Goal: Task Accomplishment & Management: Manage account settings

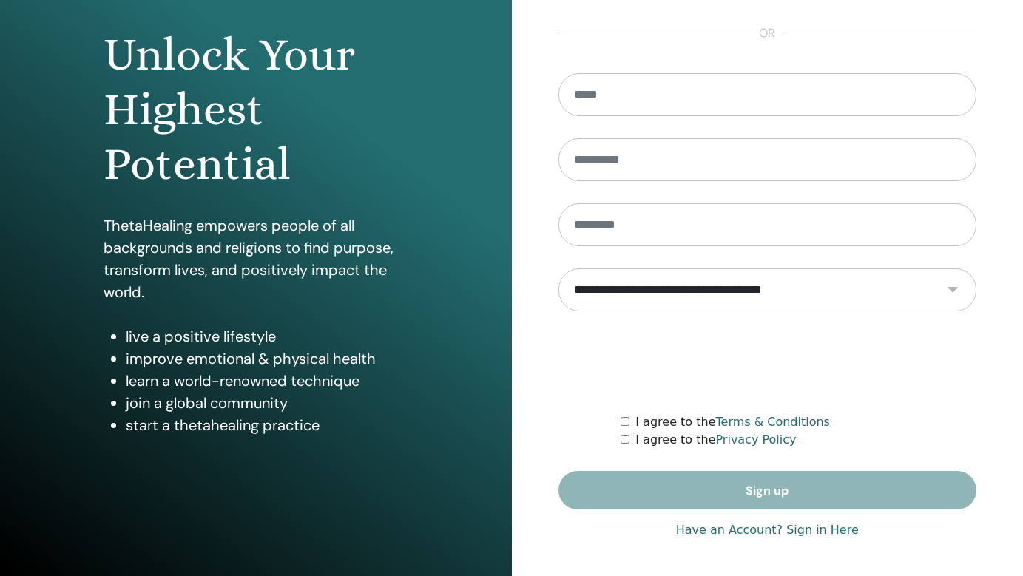
scroll to position [134, 0]
click at [814, 532] on link "Have an Account? Sign in Here" at bounding box center [767, 531] width 183 height 18
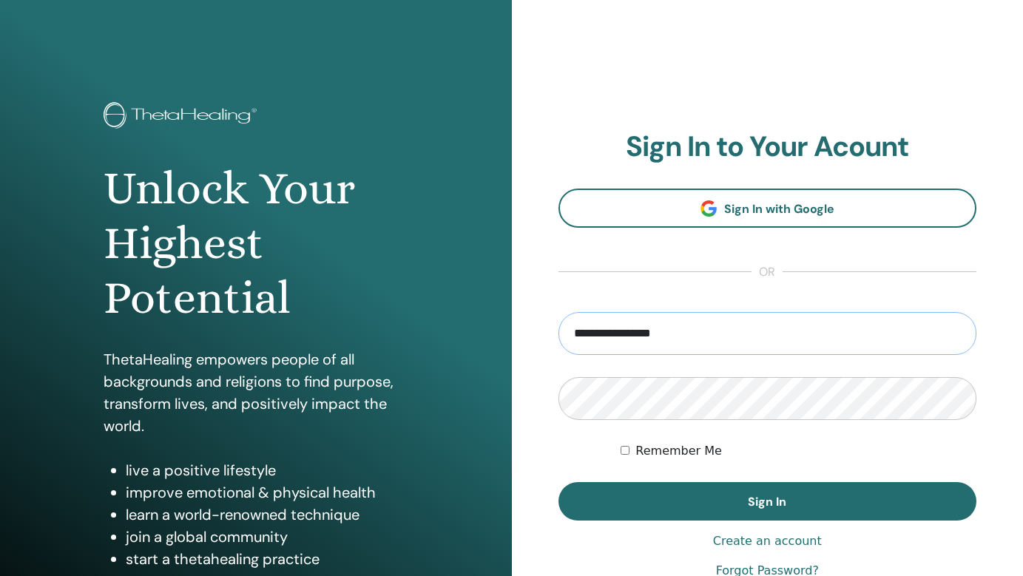
type input "**********"
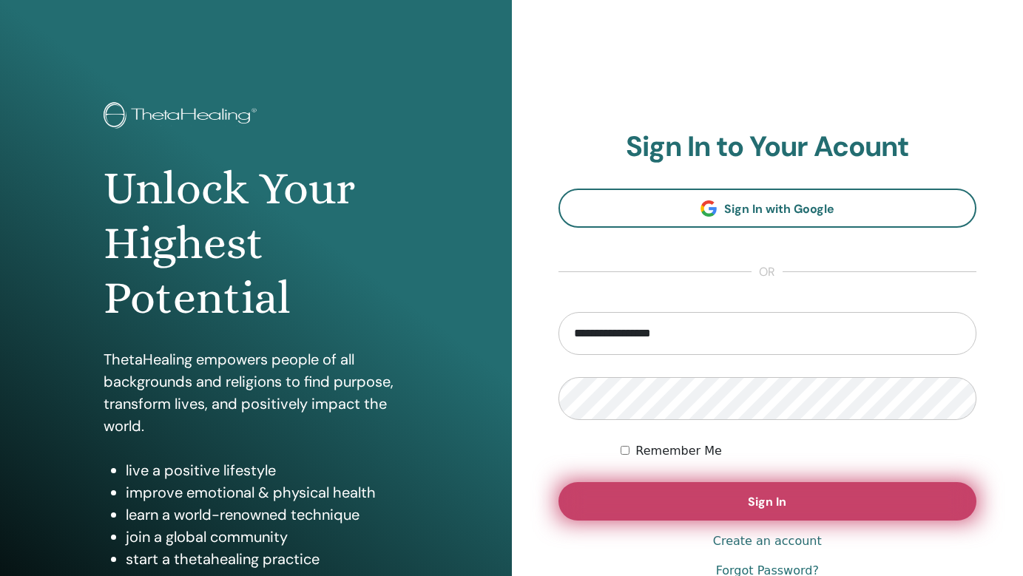
click at [776, 505] on span "Sign In" at bounding box center [767, 502] width 38 height 16
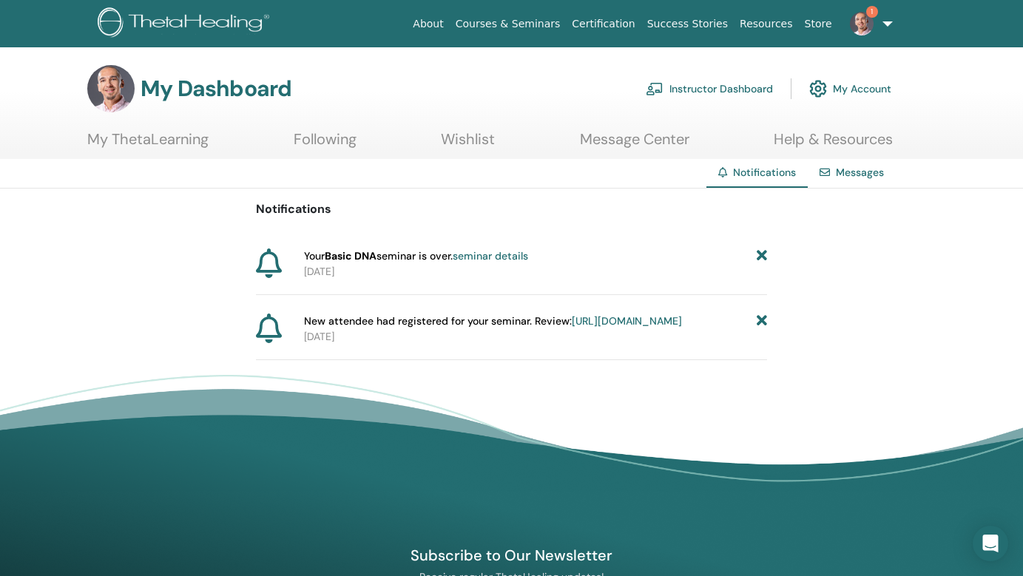
click at [762, 255] on icon at bounding box center [762, 257] width 10 height 16
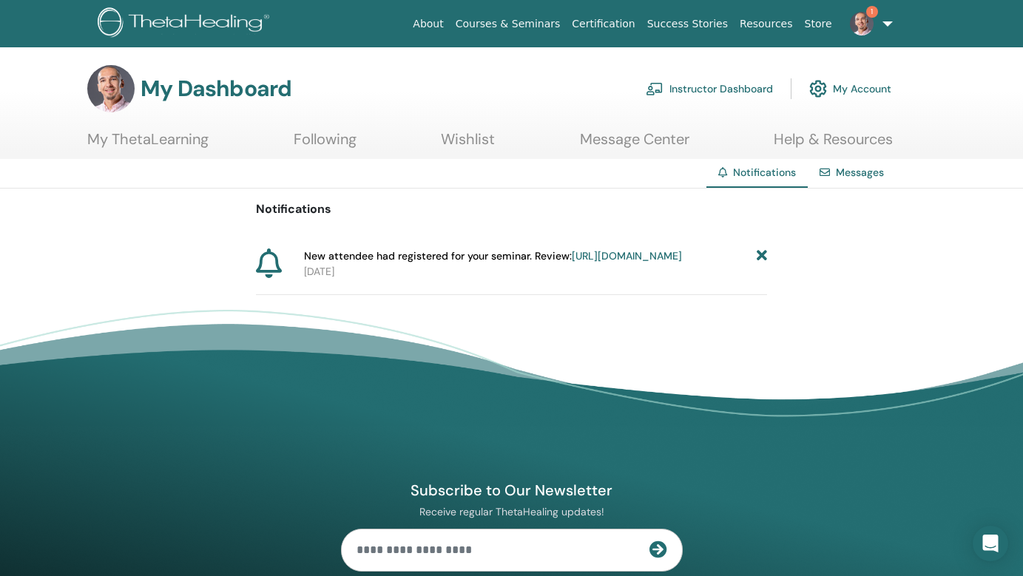
click at [572, 263] on link "https://member.thetahealing.com/instructor/seminar/372929/attendees" at bounding box center [627, 255] width 110 height 13
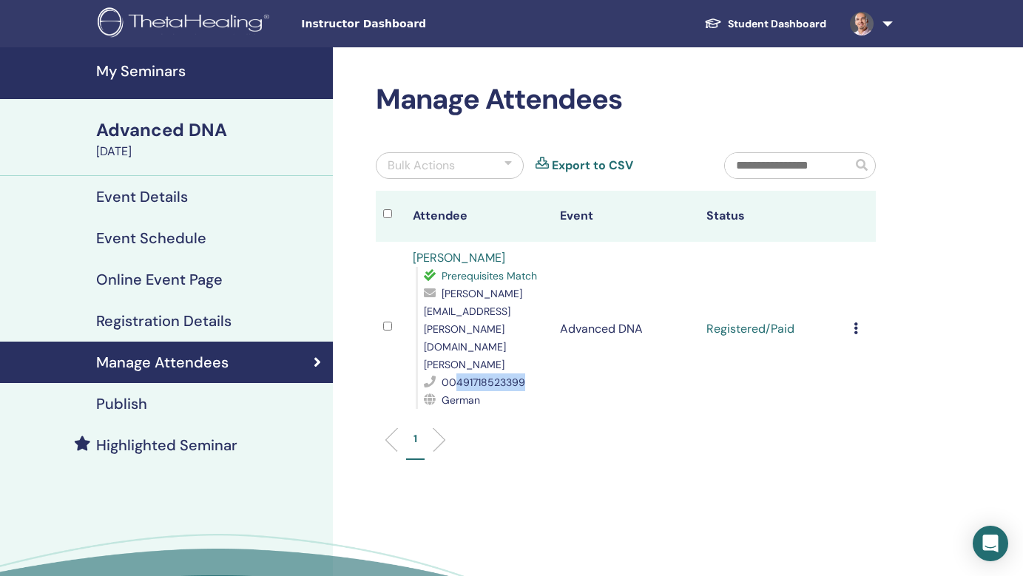
drag, startPoint x: 455, startPoint y: 331, endPoint x: 525, endPoint y: 333, distance: 69.6
click at [525, 374] on div "00491718523399" at bounding box center [484, 383] width 121 height 18
copy span "491718523399"
click at [147, 73] on h4 "My Seminars" at bounding box center [210, 71] width 228 height 18
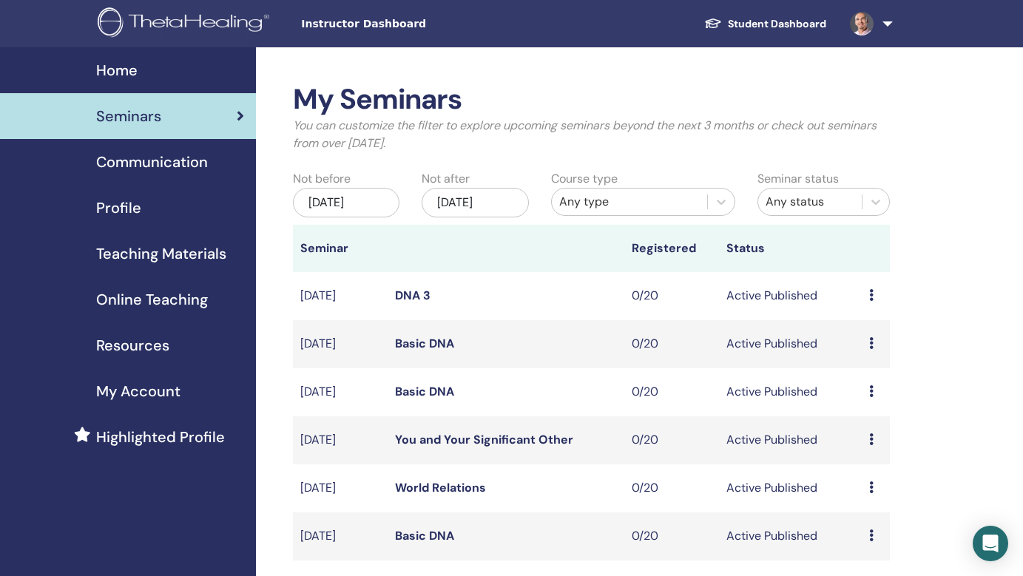
click at [886, 16] on link at bounding box center [868, 23] width 61 height 47
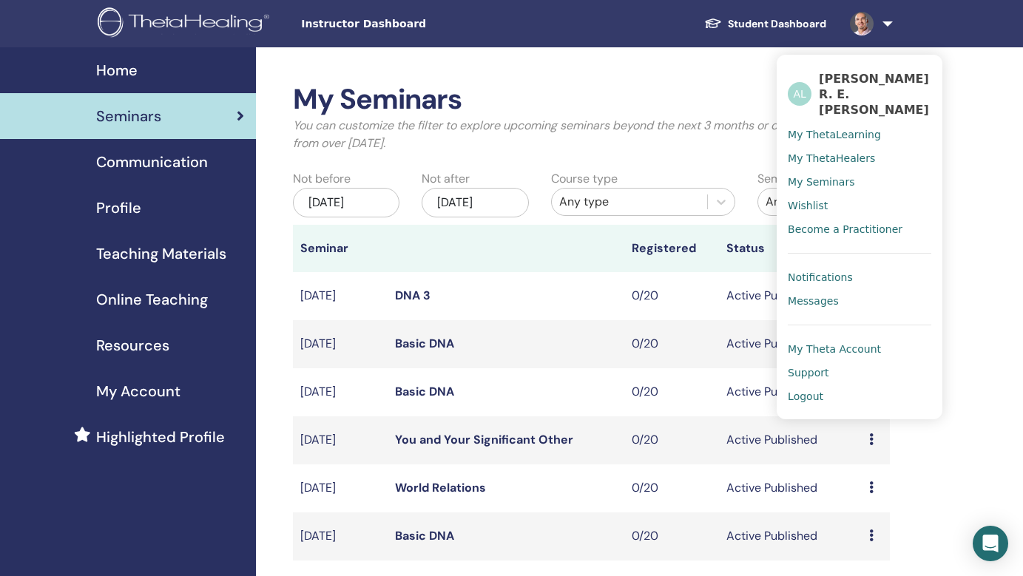
click at [798, 390] on span "Logout" at bounding box center [806, 396] width 36 height 13
